Goal: Task Accomplishment & Management: Manage account settings

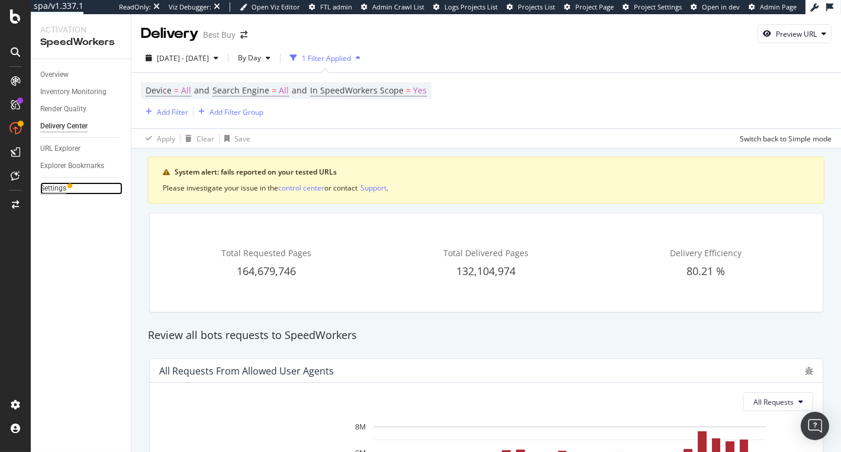
click at [66, 185] on div "Settings" at bounding box center [53, 188] width 26 height 12
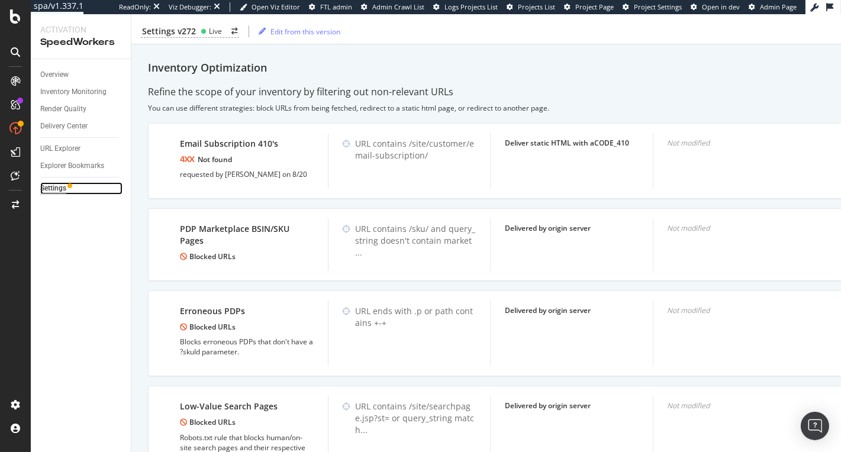
scroll to position [676, 0]
